Goal: Check status: Check status

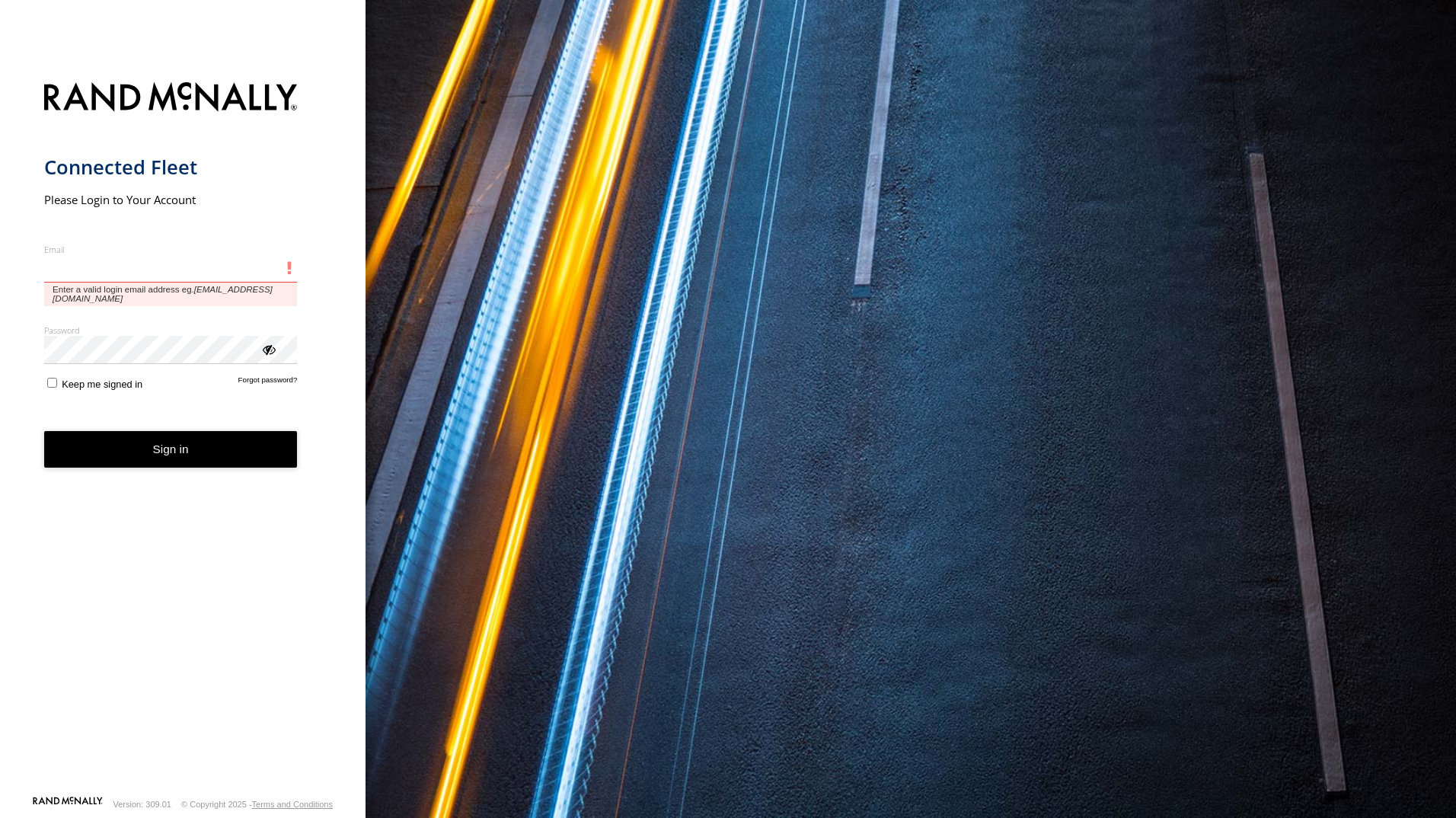
type input "**********"
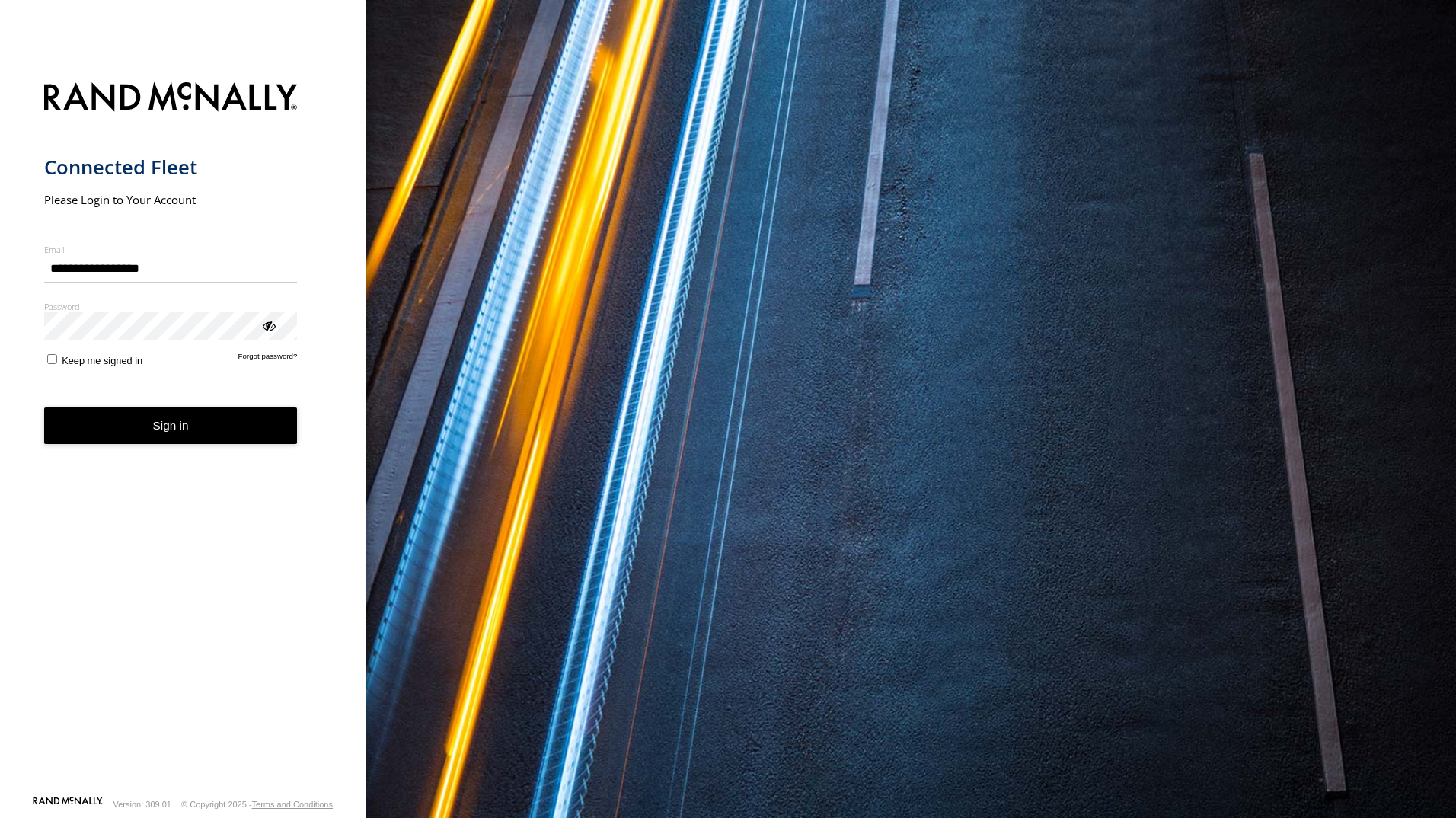
drag, startPoint x: 214, startPoint y: 432, endPoint x: 208, endPoint y: 442, distance: 11.7
click at [212, 434] on button "Sign in" at bounding box center [171, 425] width 253 height 37
click at [121, 434] on button "Sign in" at bounding box center [171, 425] width 253 height 37
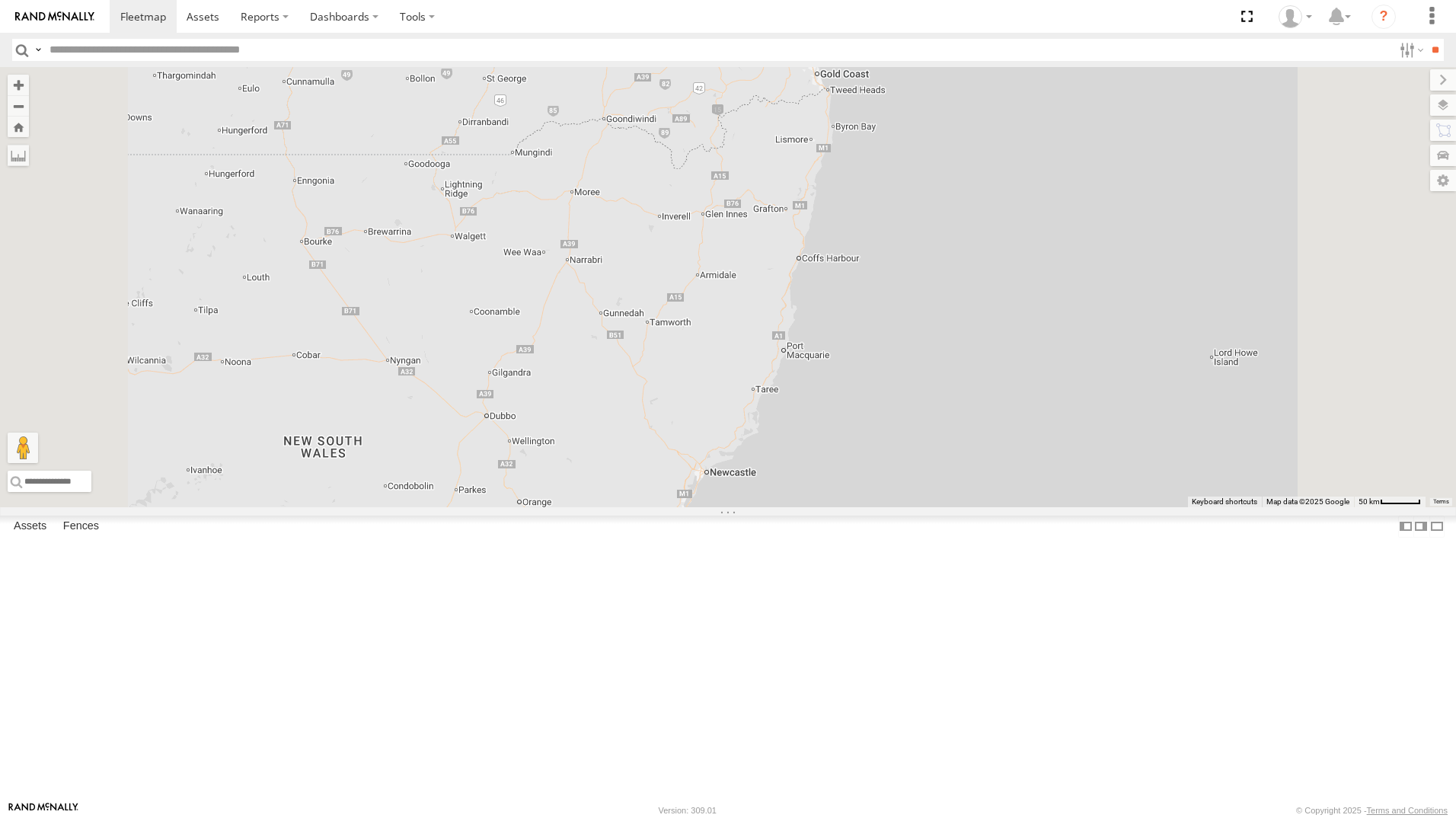
drag, startPoint x: 60, startPoint y: 425, endPoint x: 71, endPoint y: 423, distance: 11.2
click at [0, 0] on div "All Assets" at bounding box center [0, 0] width 0 height 0
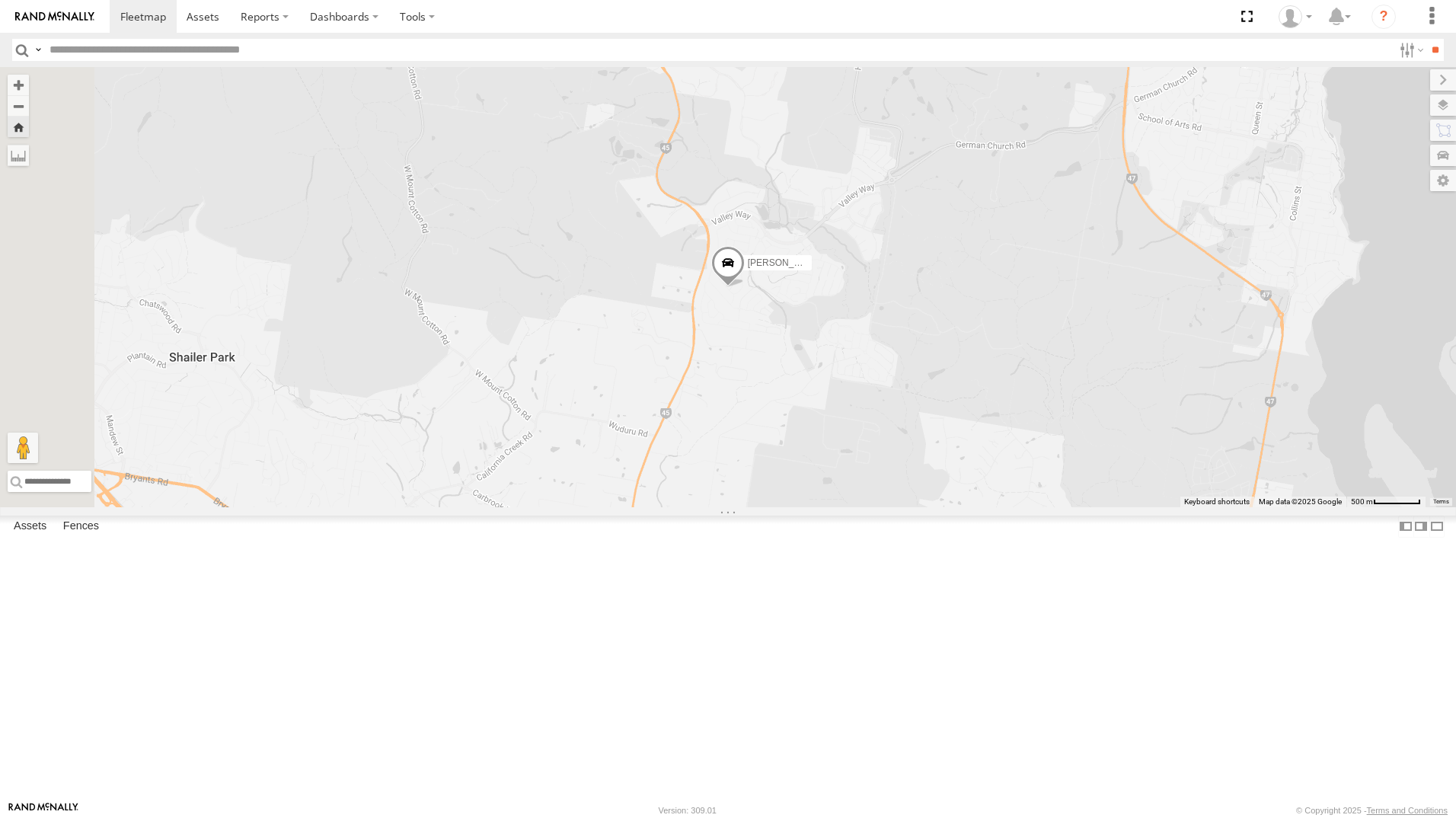
click at [0, 0] on div "[PERSON_NAME] - 842JY2 All Assets" at bounding box center [0, 0] width 0 height 0
